Goal: Complete application form: Complete application form

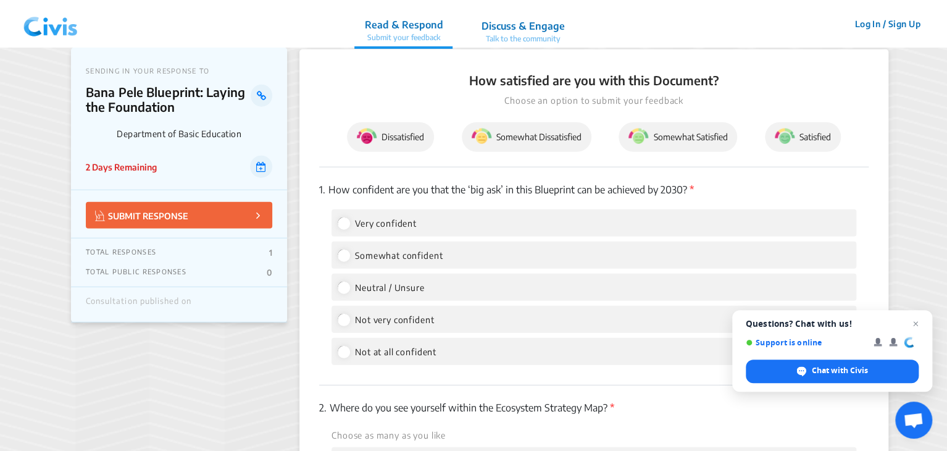
scroll to position [1585, 0]
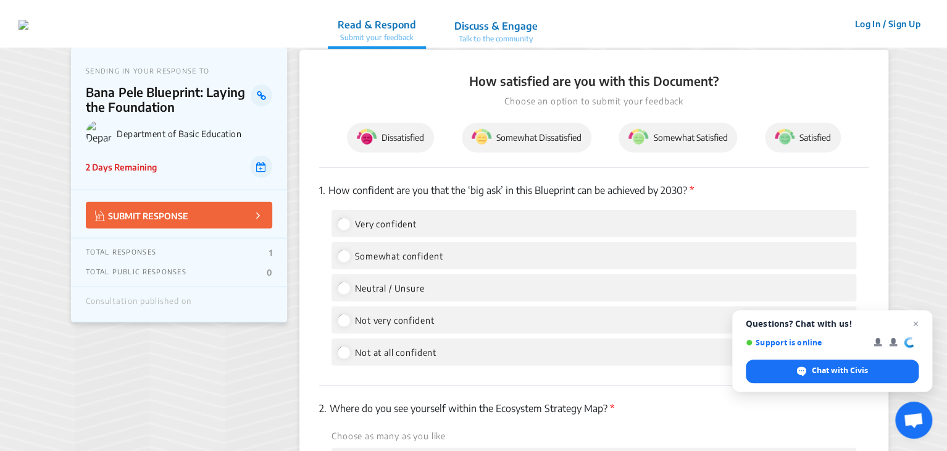
click at [349, 259] on label "Somewhat confident" at bounding box center [390, 255] width 105 height 15
click at [349, 259] on input "Somewhat confident" at bounding box center [343, 255] width 11 height 11
radio input "true"
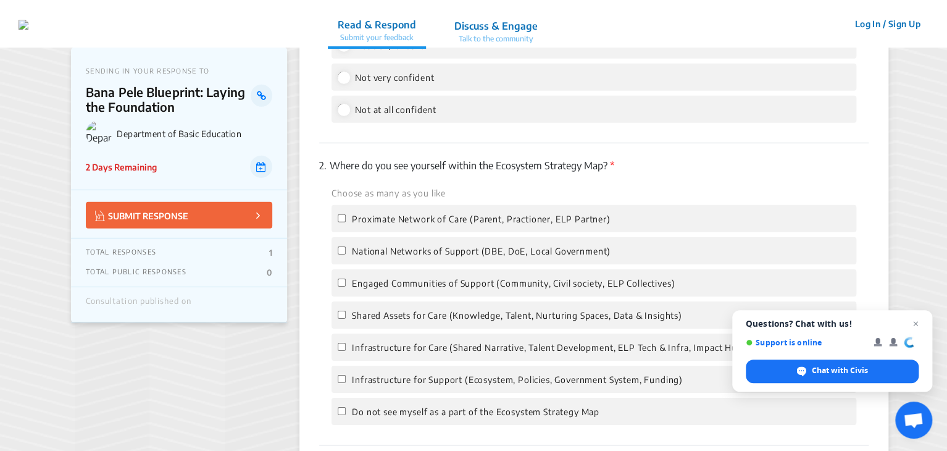
scroll to position [1829, 0]
click at [338, 253] on input "National Networks of Support (DBE, DoE, Local Government)" at bounding box center [342, 249] width 8 height 8
checkbox input "true"
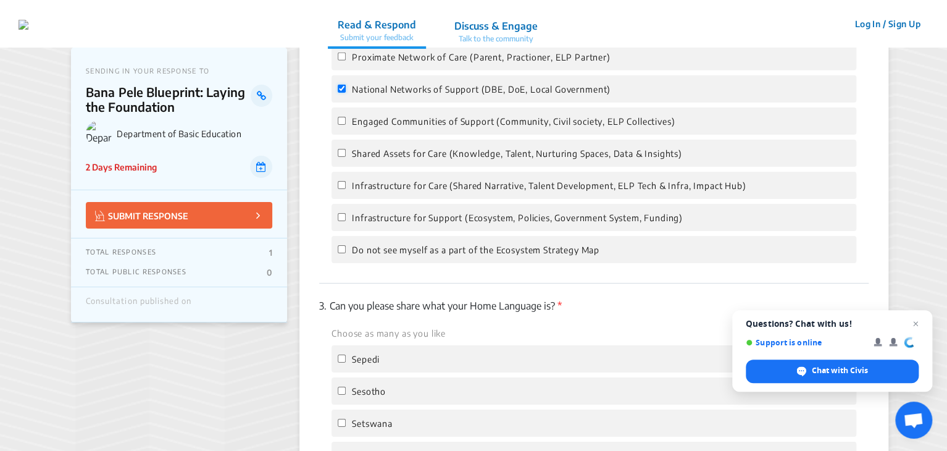
scroll to position [1990, 0]
click at [341, 188] on input "Infrastructure for Care (Shared Narrative, Talent Development, ELP Tech & Infra…" at bounding box center [342, 184] width 8 height 8
checkbox input "true"
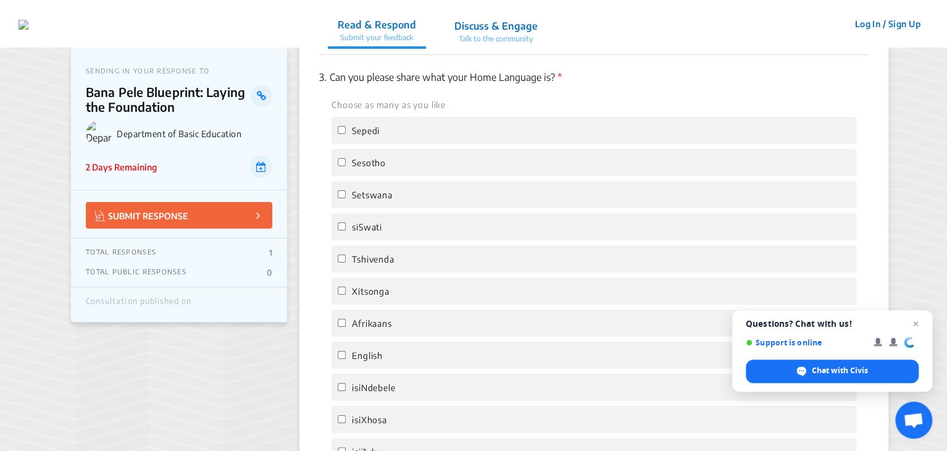
scroll to position [2223, 0]
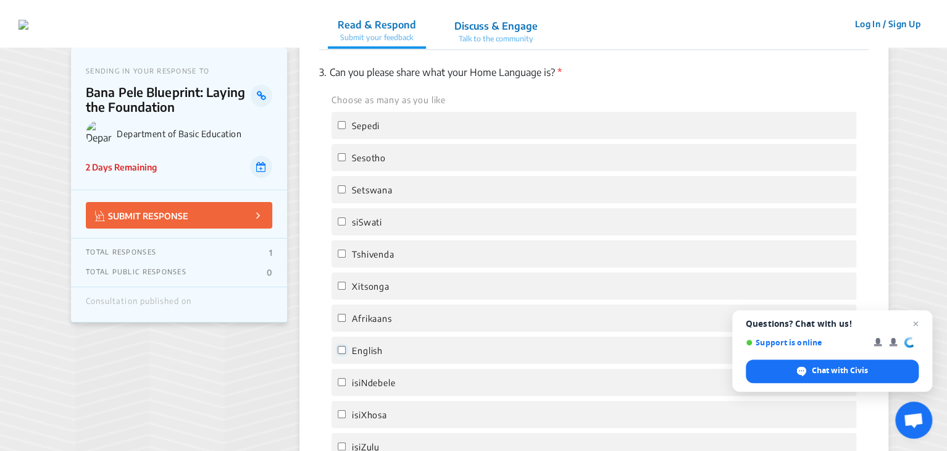
click at [340, 351] on input "English" at bounding box center [342, 350] width 8 height 8
checkbox input "true"
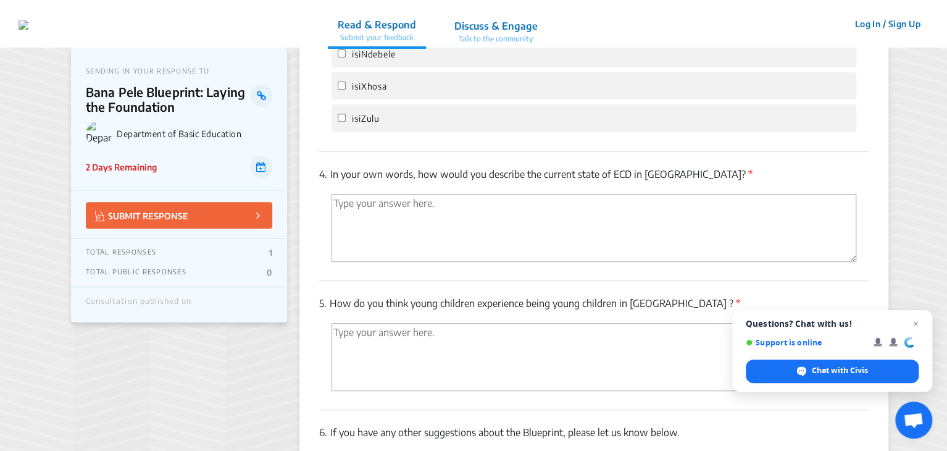
scroll to position [2551, 0]
click at [432, 233] on textarea "'Type your answer here.' | translate" at bounding box center [594, 228] width 525 height 68
type textarea "On the edge of something amazing."
click at [409, 349] on textarea "'Type your answer here.' | translate" at bounding box center [594, 357] width 525 height 68
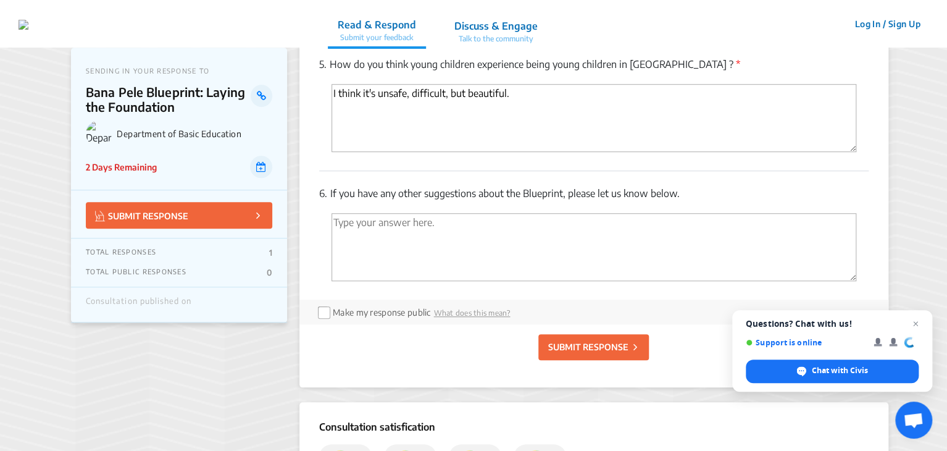
scroll to position [2791, 0]
type textarea "I think it's unsafe, difficult, but beautiful."
click at [590, 352] on p "SUBMIT RESPONSE" at bounding box center [588, 346] width 80 height 13
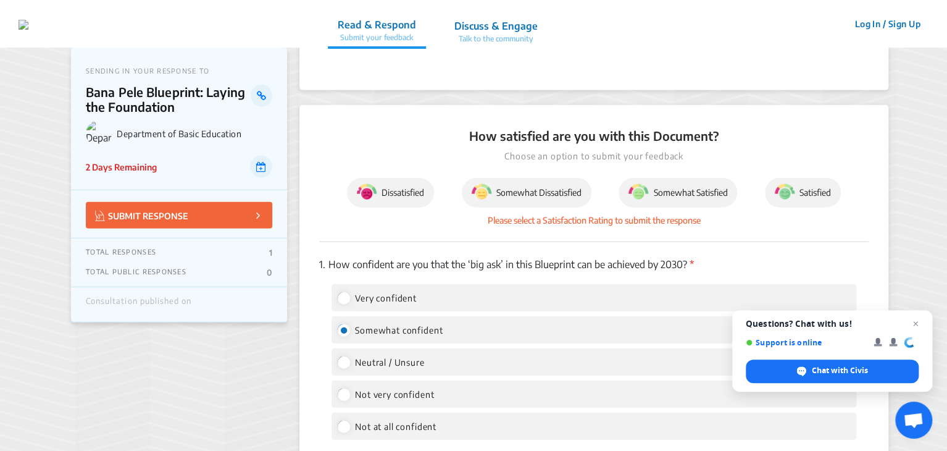
scroll to position [1525, 0]
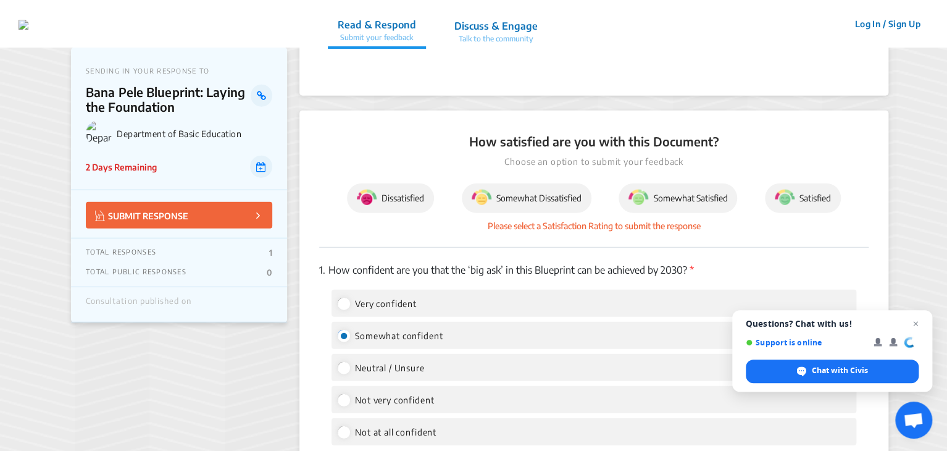
click at [789, 196] on img at bounding box center [785, 198] width 20 height 20
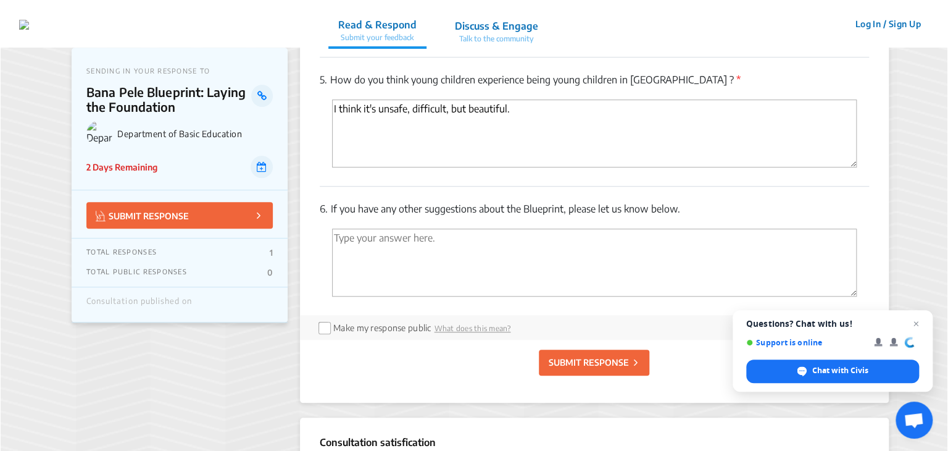
scroll to position [2905, 0]
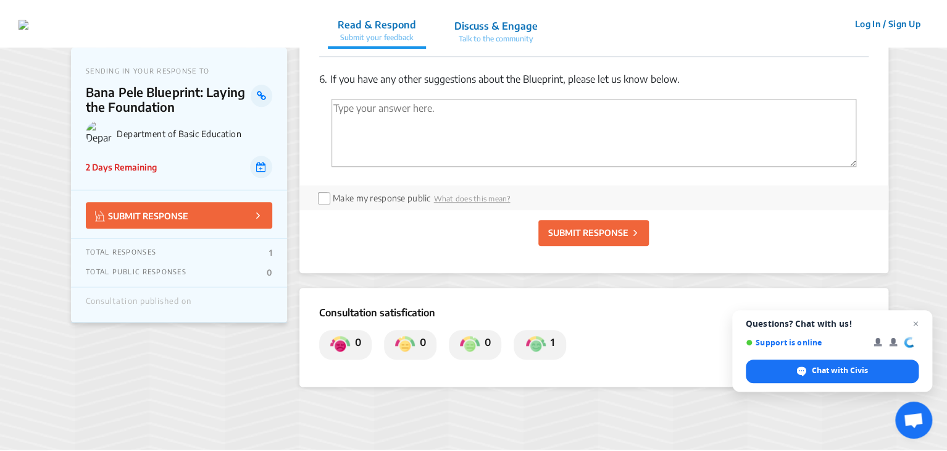
click at [598, 238] on p "SUBMIT RESPONSE" at bounding box center [588, 232] width 80 height 13
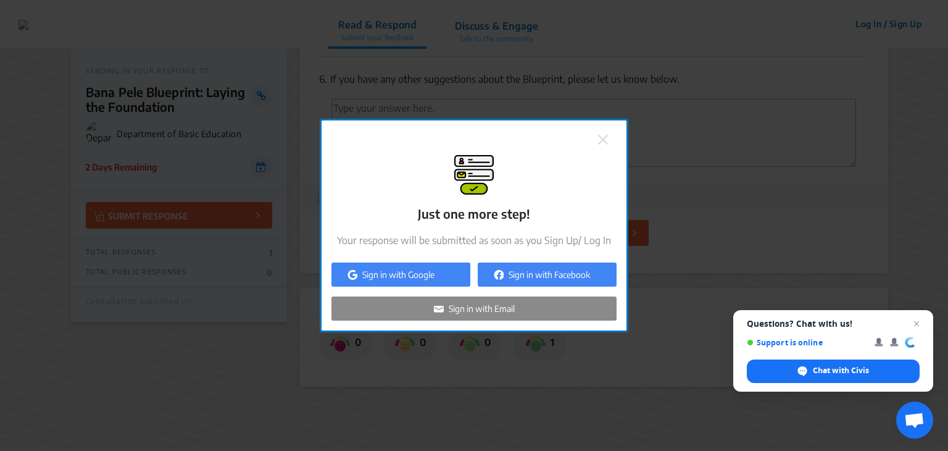
click at [487, 309] on p "Sign in with Email" at bounding box center [482, 308] width 66 height 13
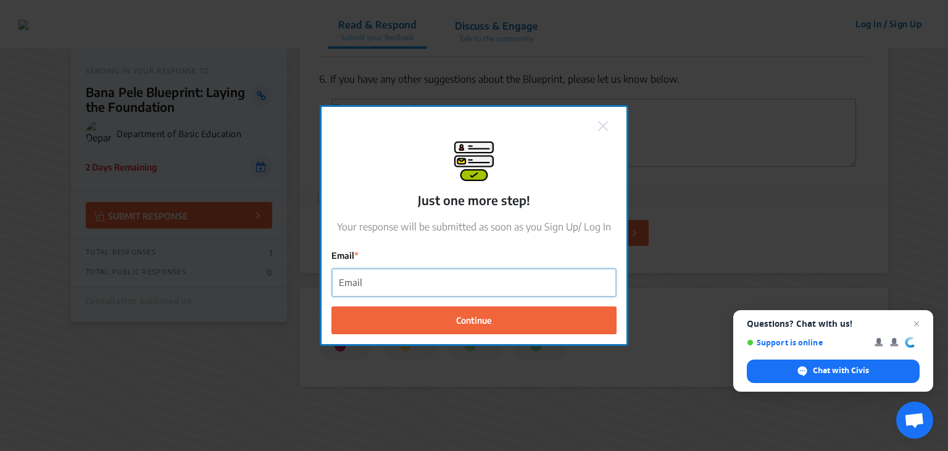
click at [484, 279] on input "Email" at bounding box center [474, 283] width 284 height 28
type input "[EMAIL_ADDRESS][DOMAIN_NAME]"
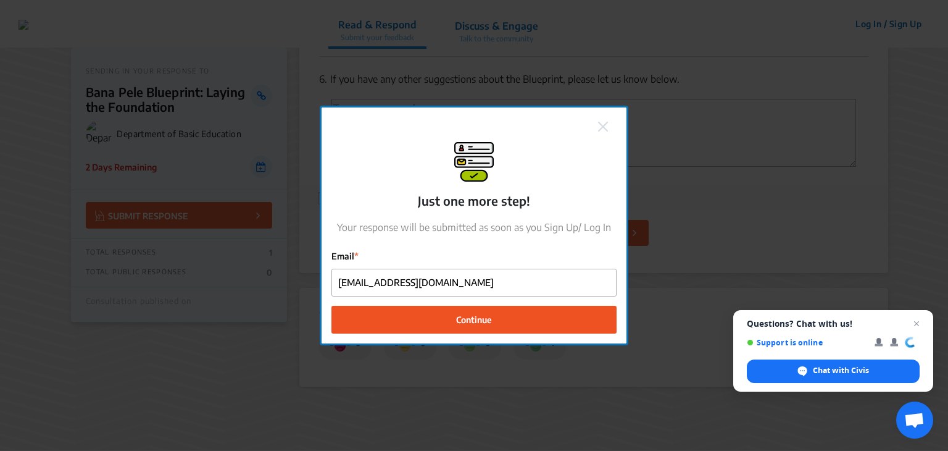
click at [478, 322] on span "Continue" at bounding box center [474, 319] width 36 height 13
checkbox input "false"
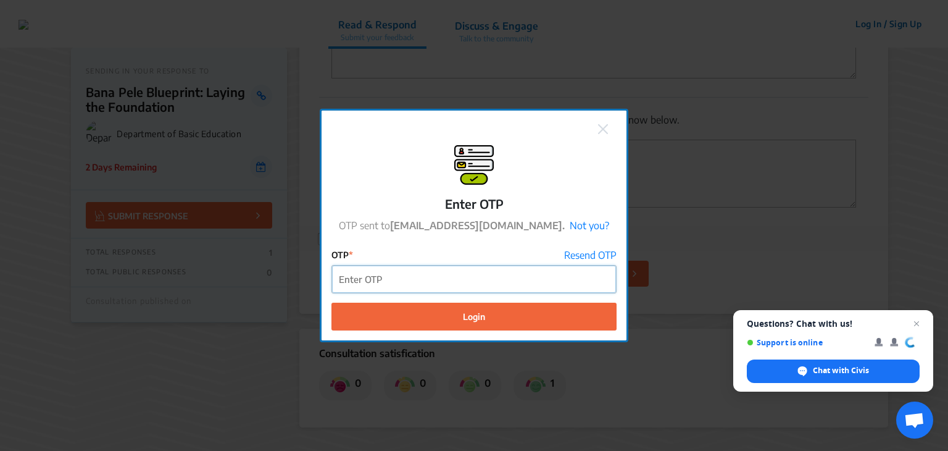
click at [383, 280] on input "OTP" at bounding box center [474, 280] width 284 height 28
paste input "872985"
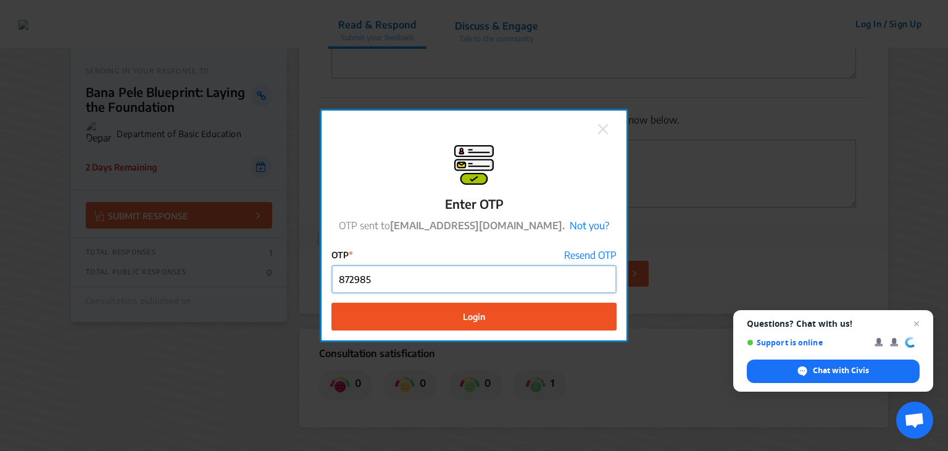
type input "872985"
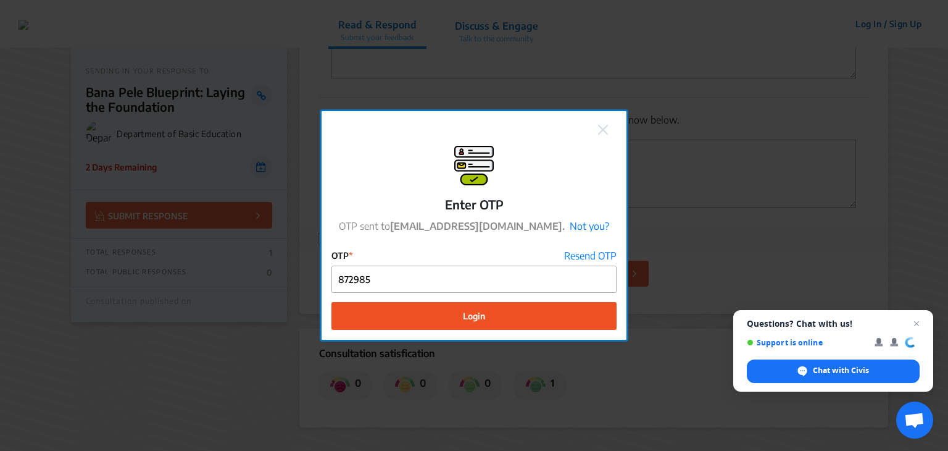
click at [476, 310] on span "Login" at bounding box center [474, 315] width 22 height 13
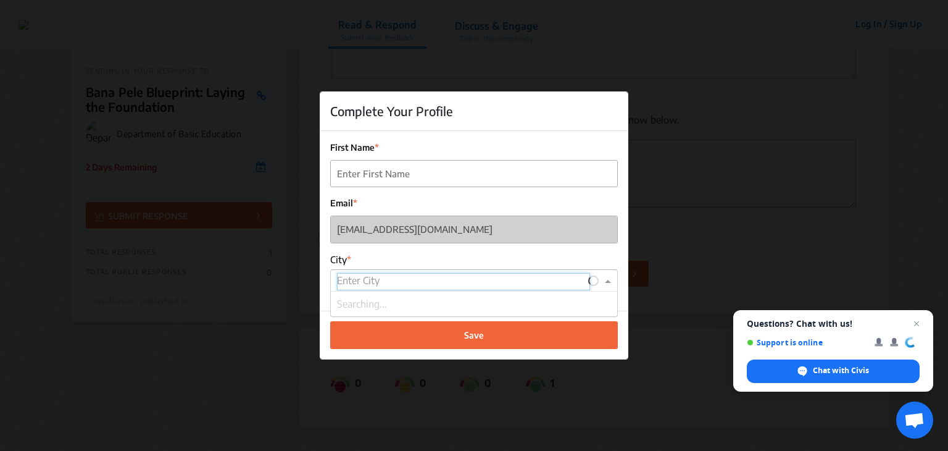
click at [388, 280] on input "text" at bounding box center [463, 281] width 253 height 17
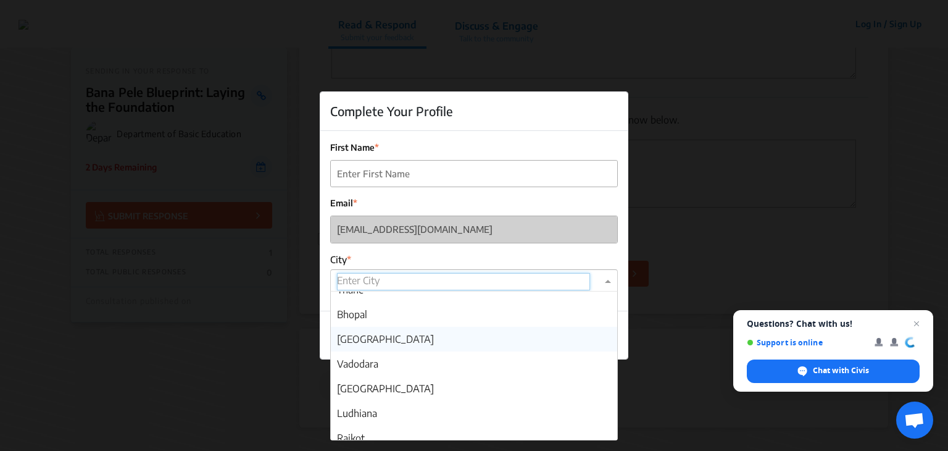
scroll to position [359, 0]
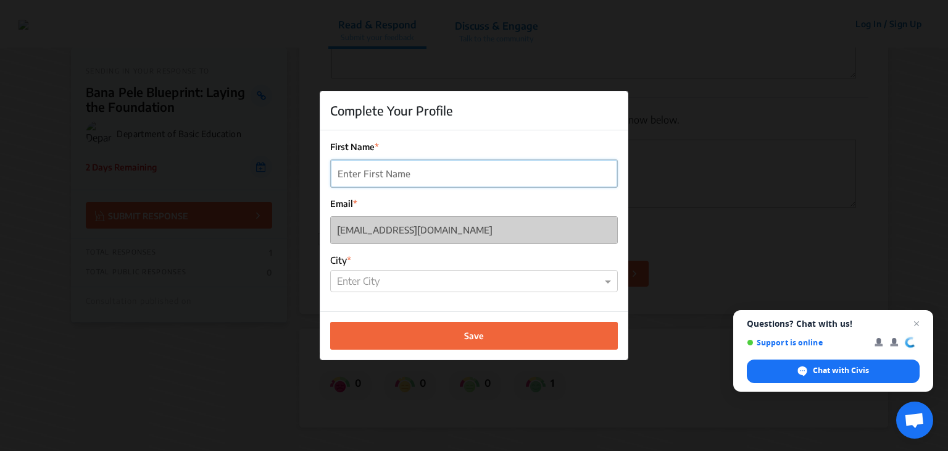
click at [420, 168] on input "First Name" at bounding box center [474, 174] width 287 height 28
type input "[PERSON_NAME]"
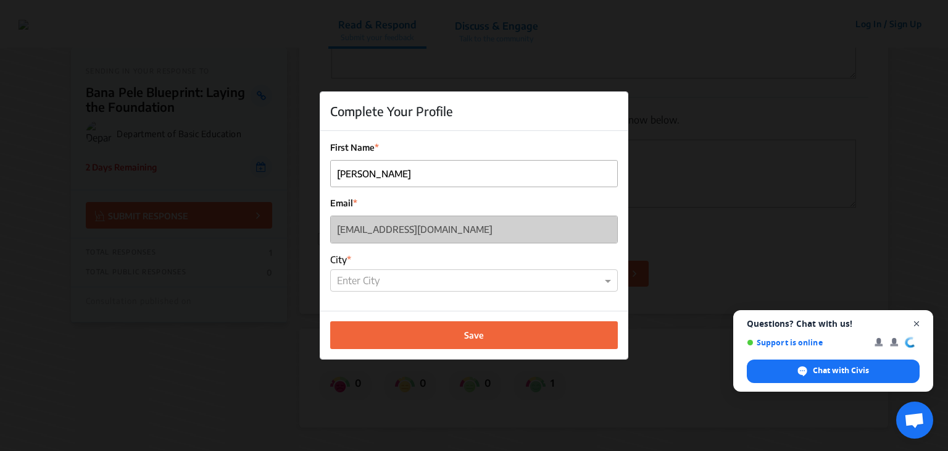
click at [916, 322] on span "Open chat" at bounding box center [917, 323] width 15 height 15
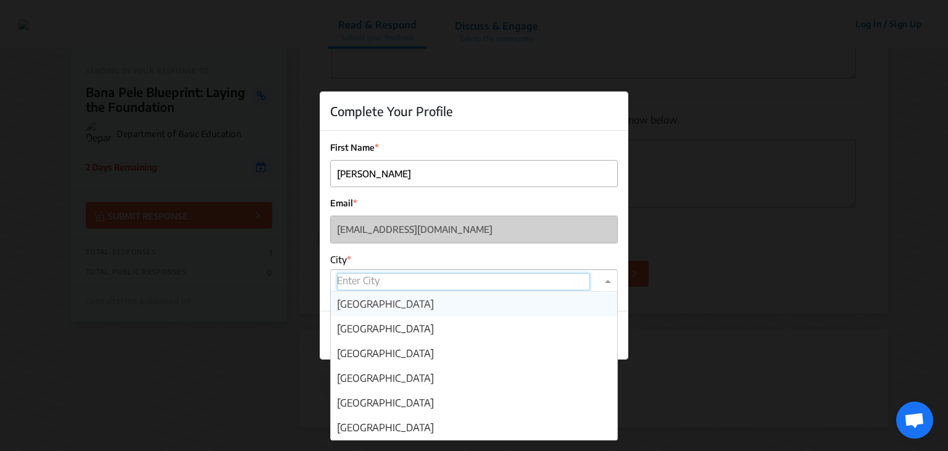
click at [595, 282] on div at bounding box center [474, 281] width 287 height 17
click at [546, 298] on div "[GEOGRAPHIC_DATA]" at bounding box center [474, 303] width 287 height 25
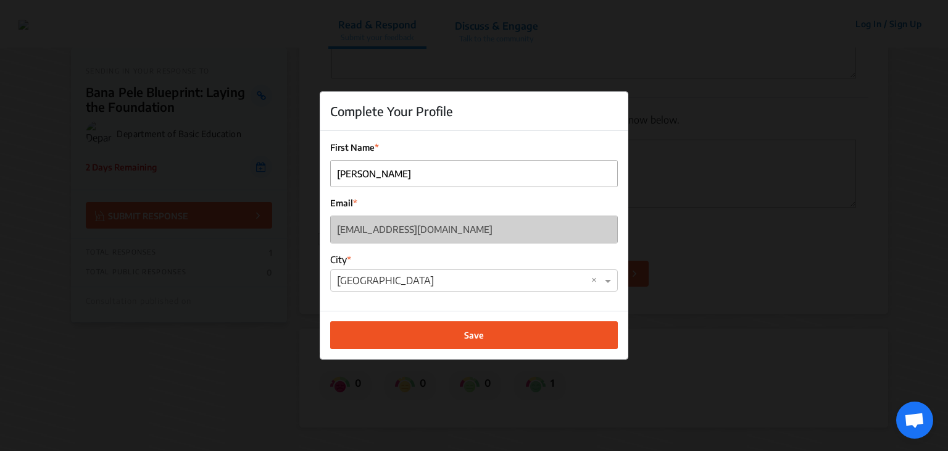
click at [508, 330] on button "Save" at bounding box center [474, 335] width 288 height 28
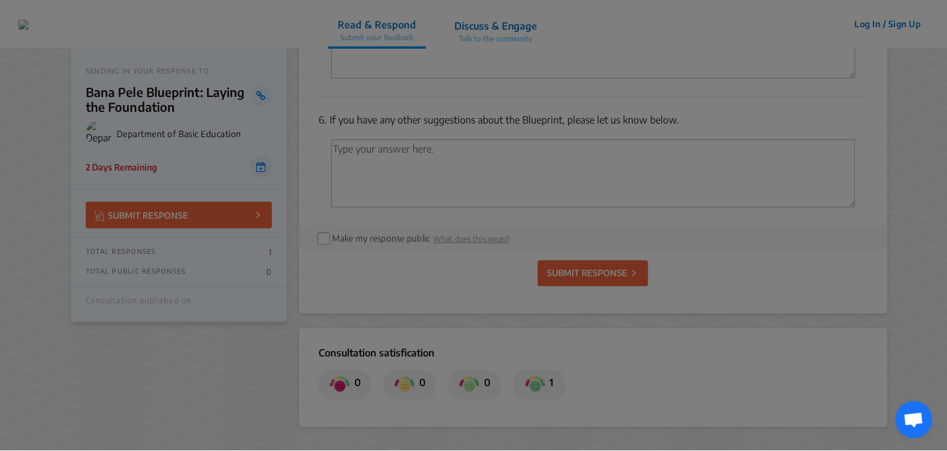
scroll to position [274, 0]
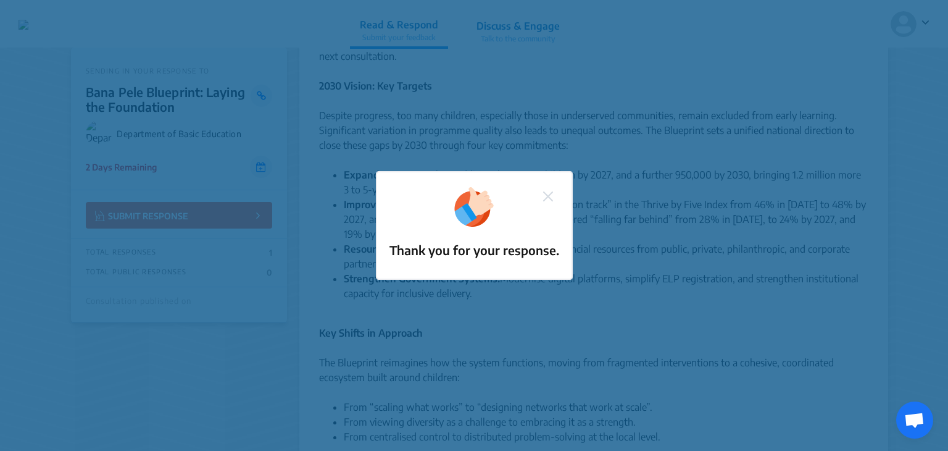
click at [548, 193] on img at bounding box center [548, 196] width 10 height 10
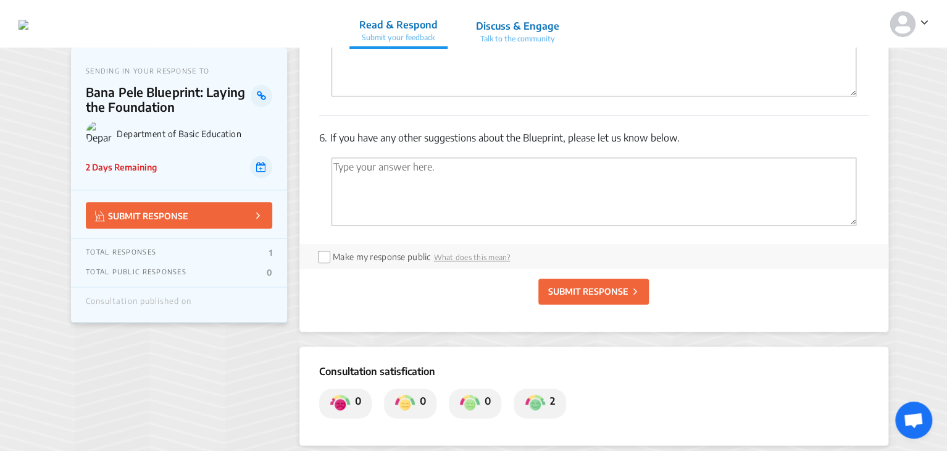
scroll to position [3134, 0]
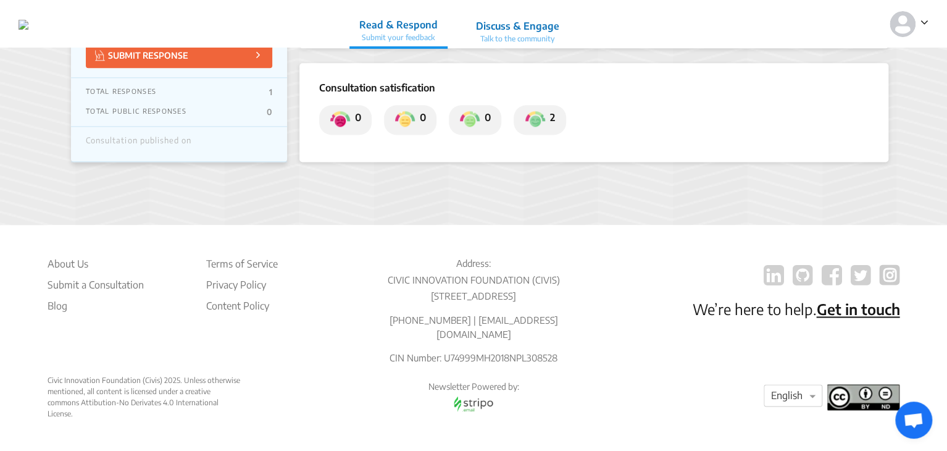
click at [135, 99] on div "TOTAL RESPONSES 1 TOTAL PUBLIC RESPONSES 0" at bounding box center [179, 102] width 216 height 49
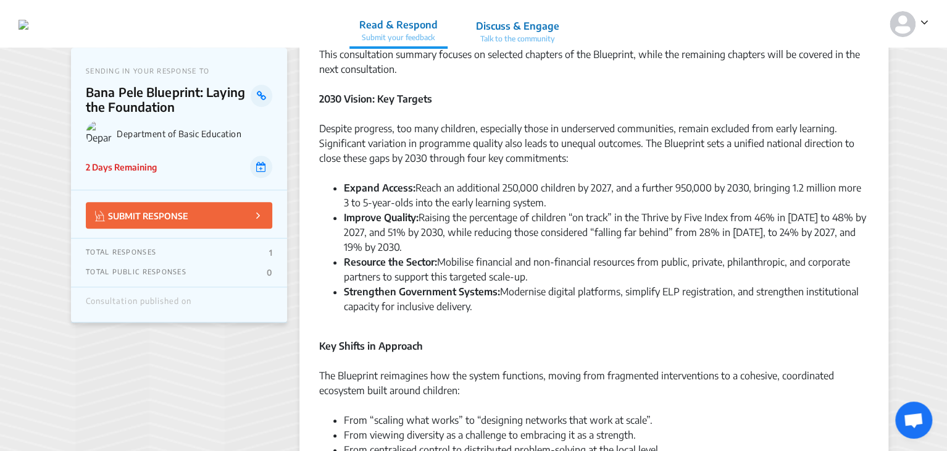
scroll to position [0, 0]
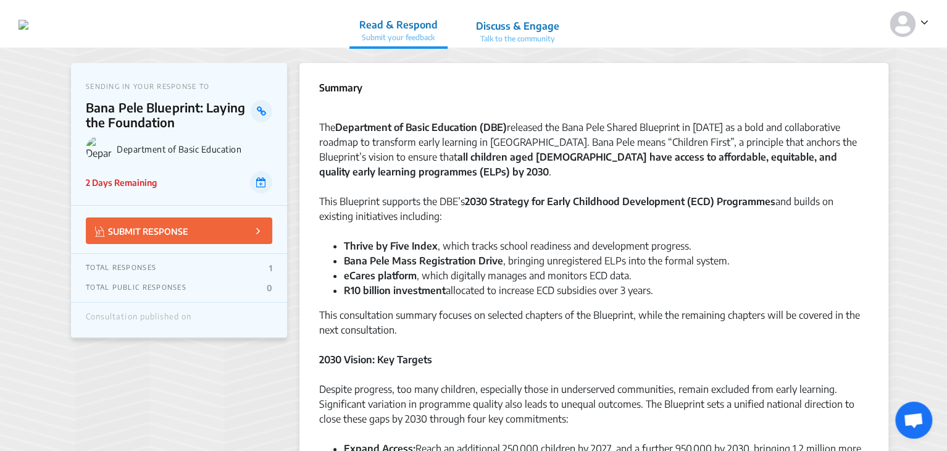
click at [544, 33] on p "Discuss & Engage" at bounding box center [517, 26] width 83 height 15
